Goal: Navigation & Orientation: Find specific page/section

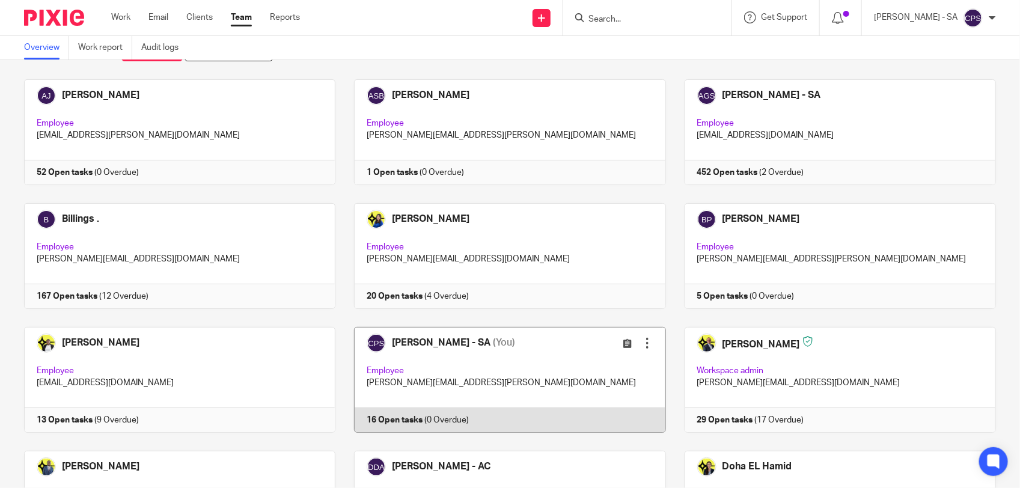
scroll to position [75, 0]
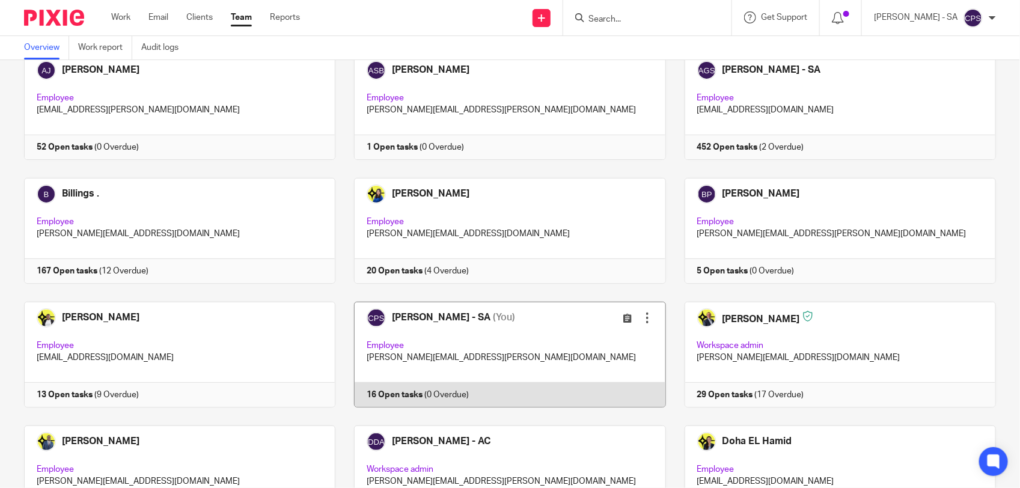
click at [526, 335] on link at bounding box center [500, 355] width 330 height 106
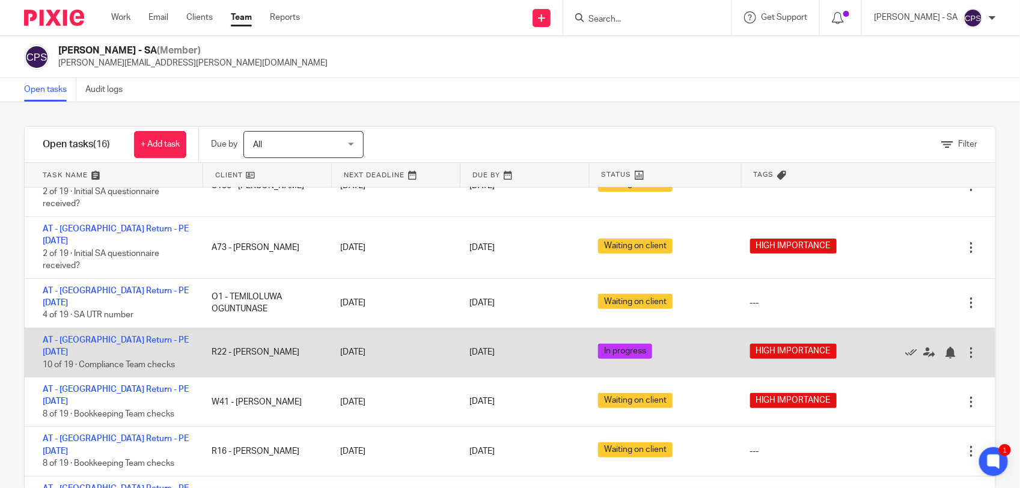
scroll to position [225, 0]
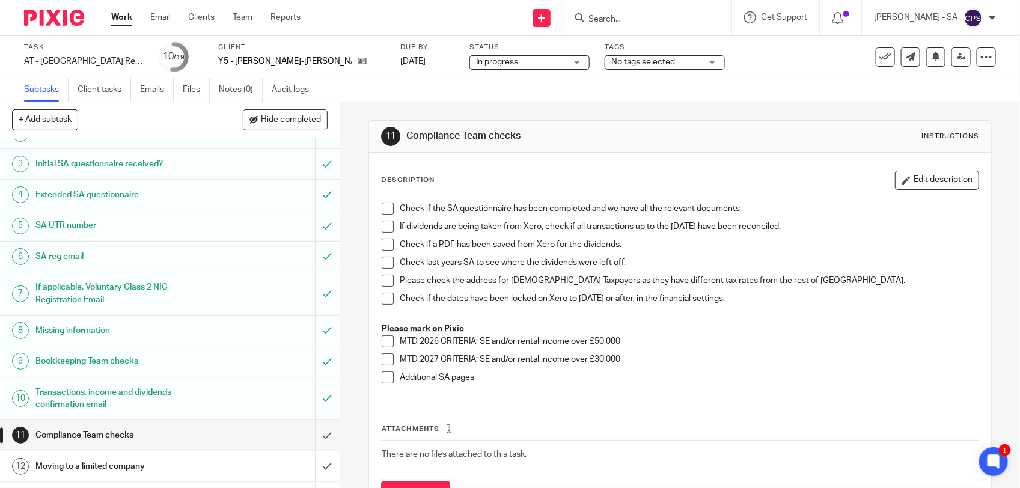
scroll to position [75, 0]
